Goal: Task Accomplishment & Management: Use online tool/utility

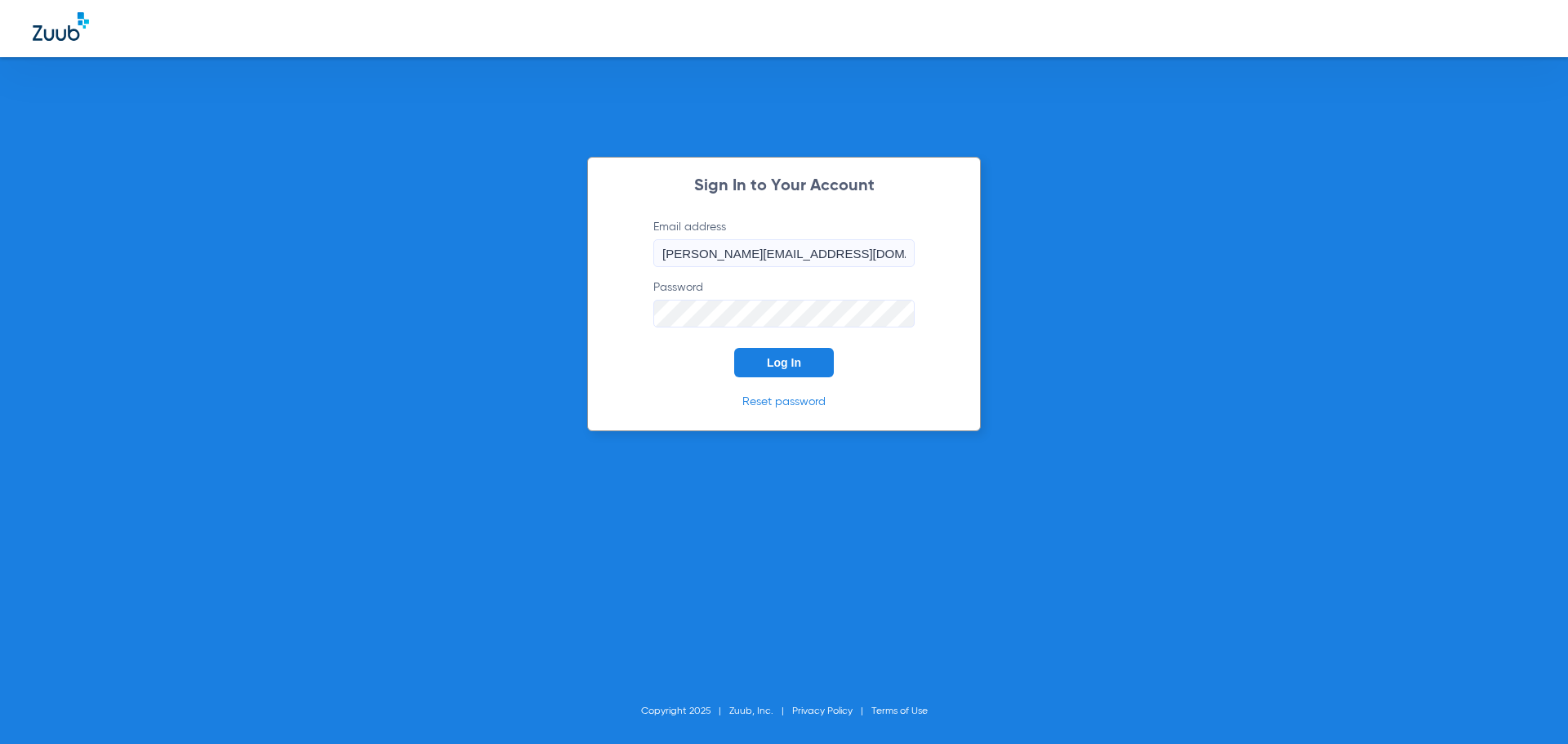
click at [800, 372] on button "Log In" at bounding box center [784, 362] width 100 height 29
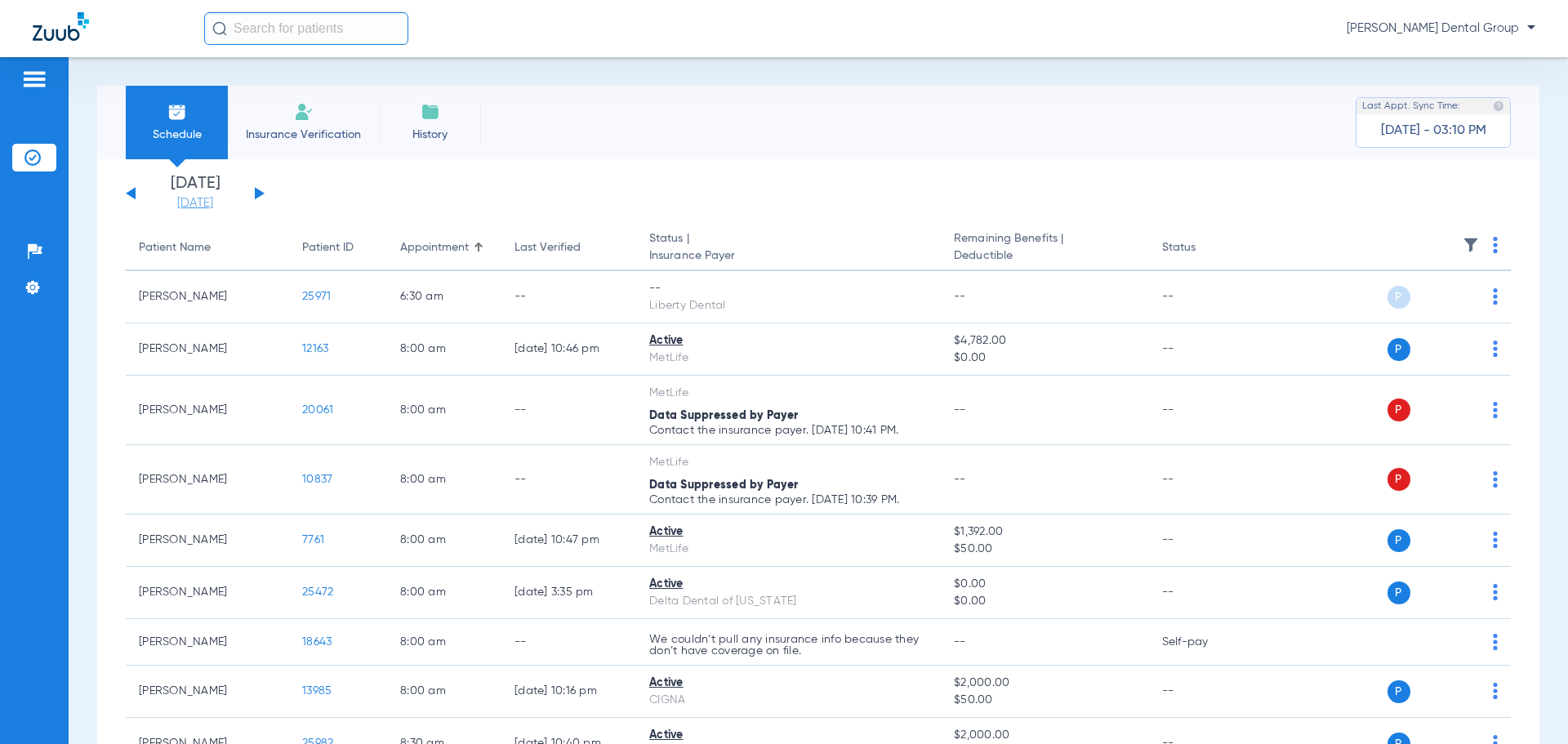
click at [202, 201] on link "[DATE]" at bounding box center [195, 203] width 98 height 16
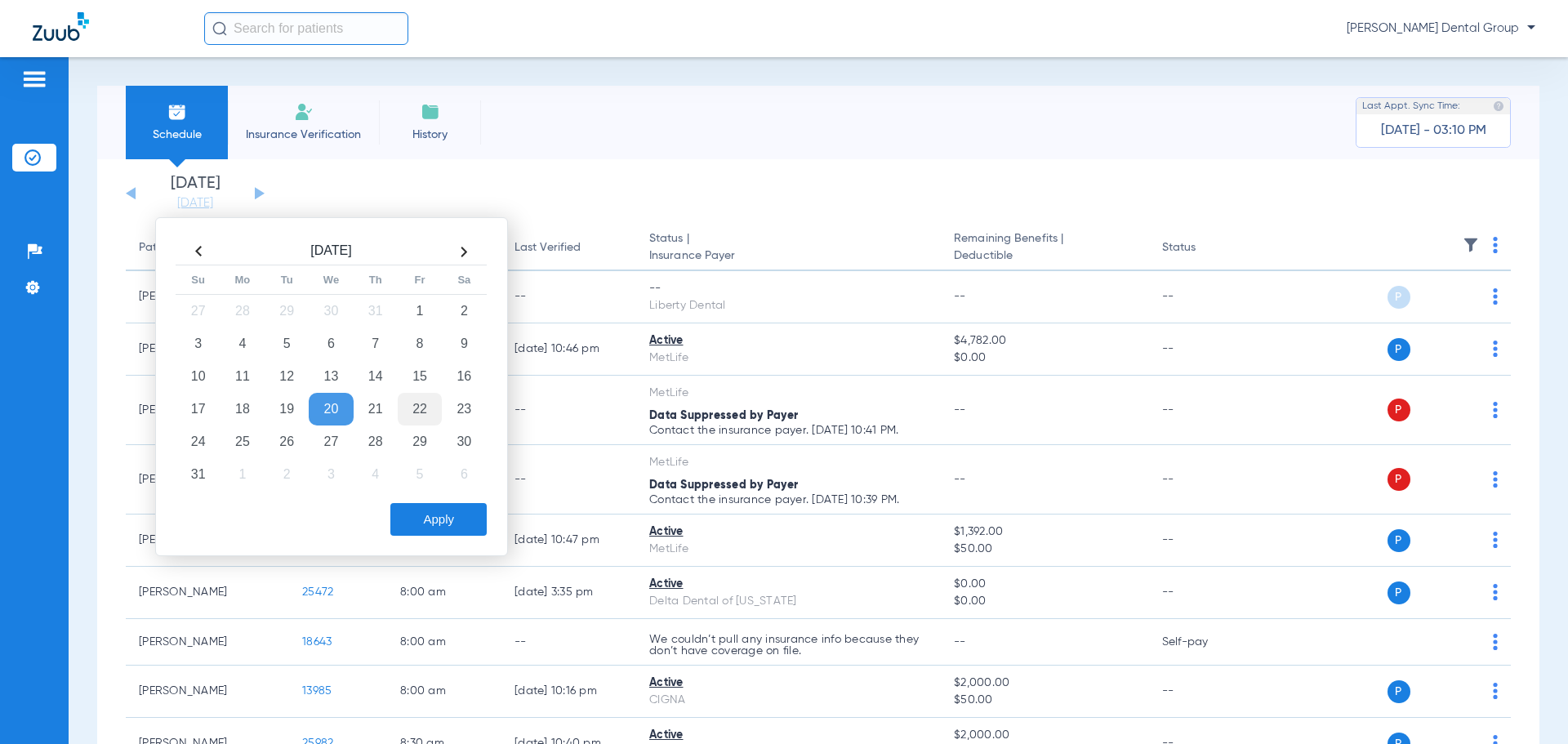
click at [422, 411] on td "22" at bounding box center [420, 409] width 44 height 33
drag, startPoint x: 439, startPoint y: 511, endPoint x: 397, endPoint y: 519, distance: 43.1
click at [439, 512] on button "Apply" at bounding box center [438, 519] width 96 height 33
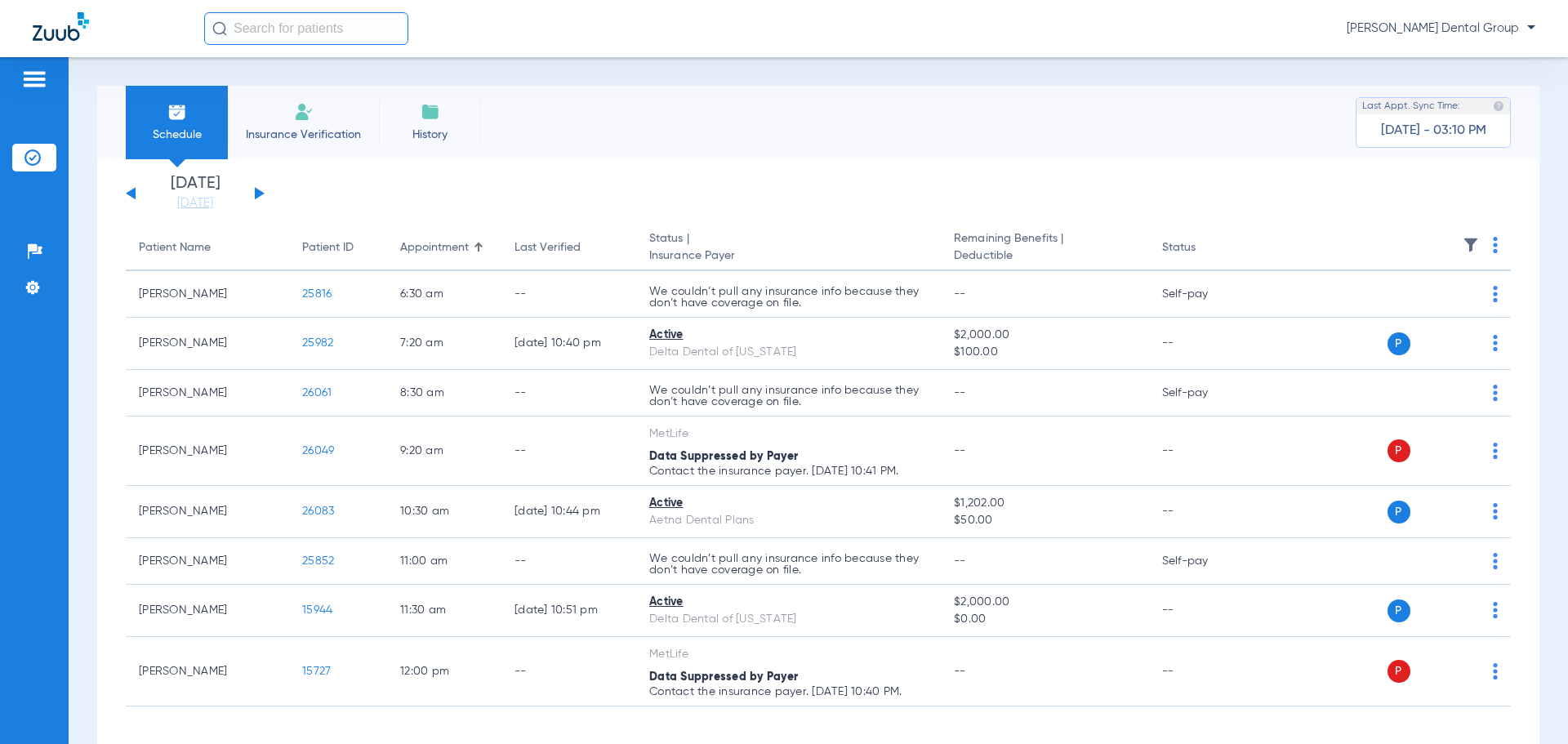
click at [164, 733] on div "Loading" at bounding box center [818, 737] width 1385 height 16
click at [183, 203] on link "[DATE]" at bounding box center [195, 203] width 98 height 16
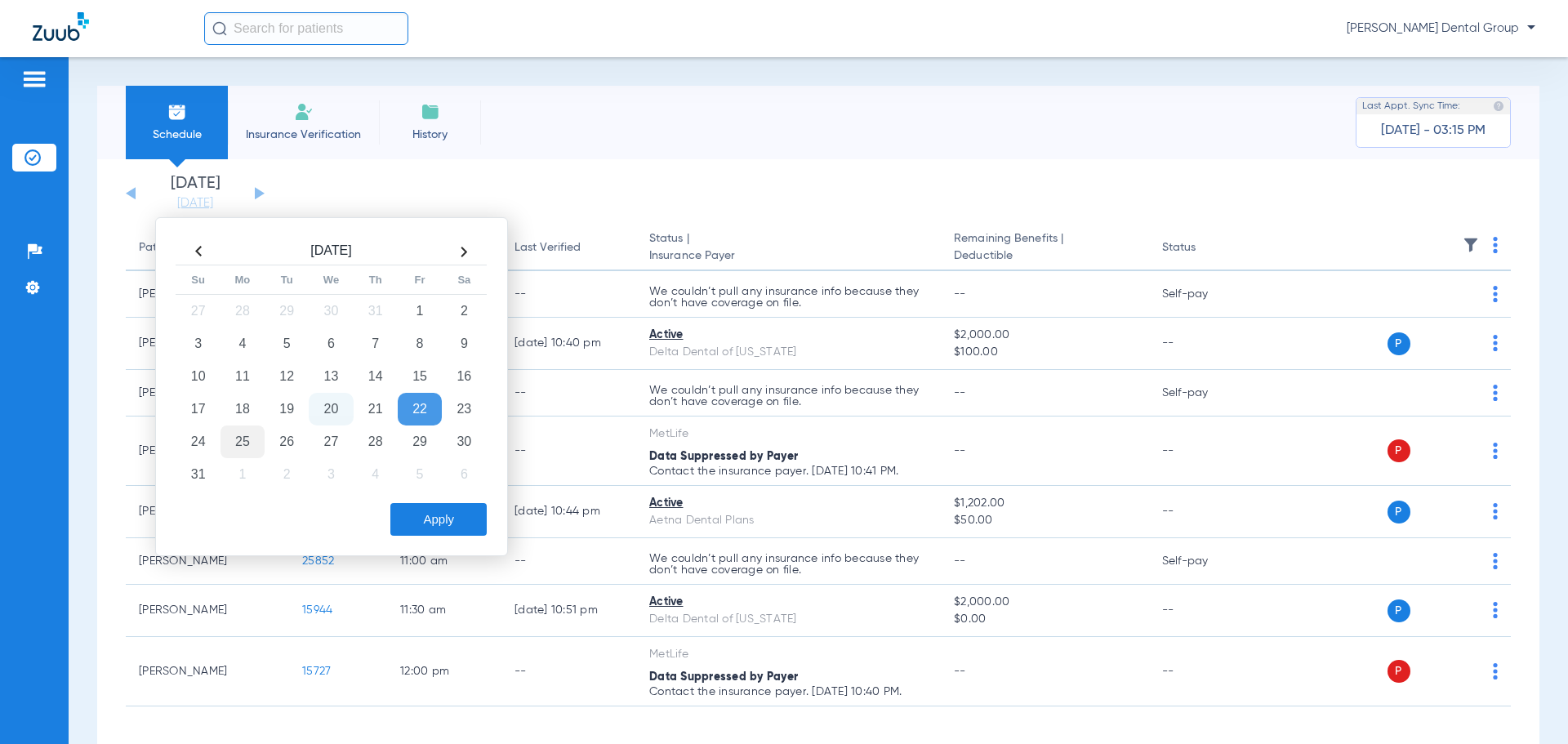
click at [243, 440] on td "25" at bounding box center [243, 441] width 44 height 33
click at [409, 516] on button "Apply" at bounding box center [438, 519] width 96 height 33
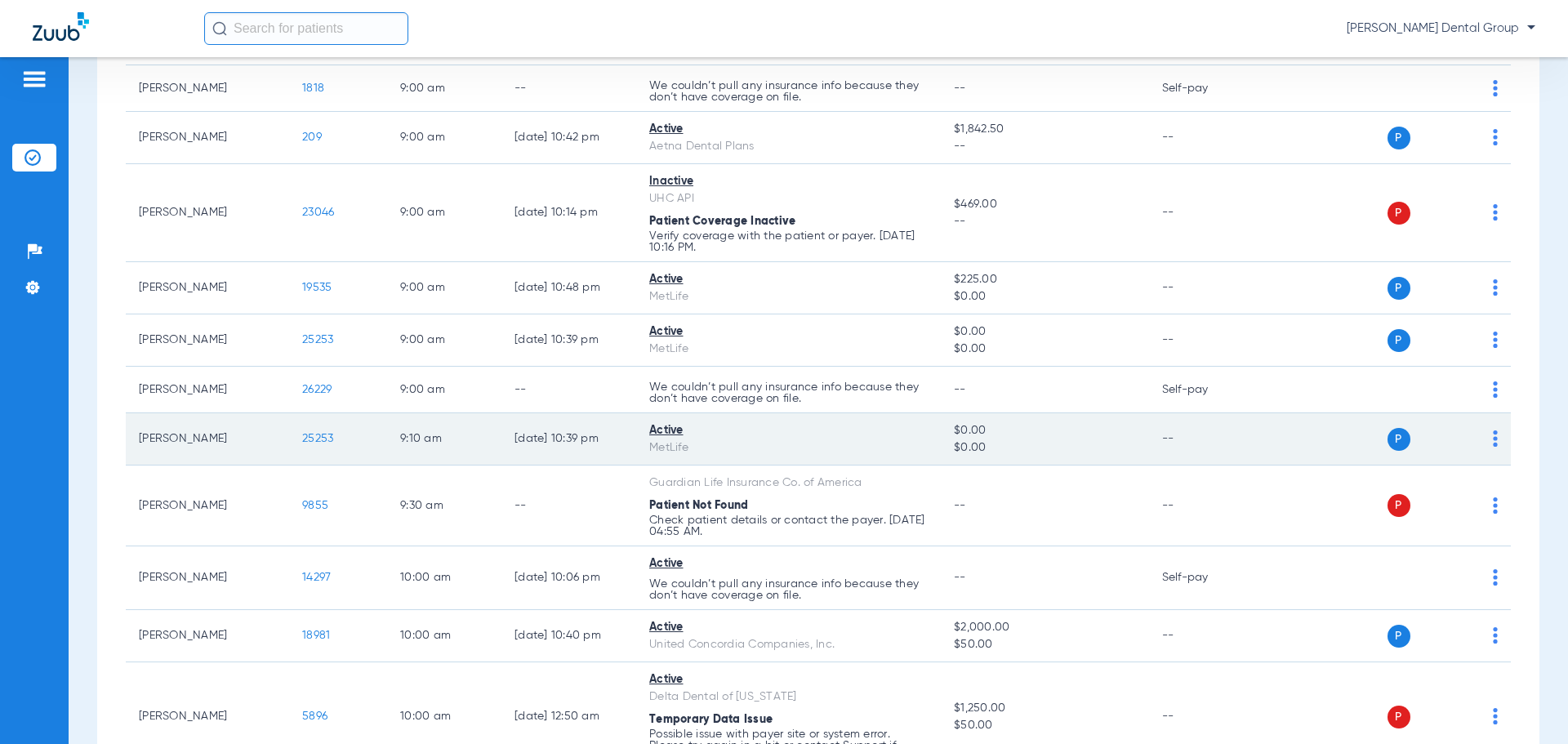
scroll to position [898, 0]
